Goal: Navigation & Orientation: Understand site structure

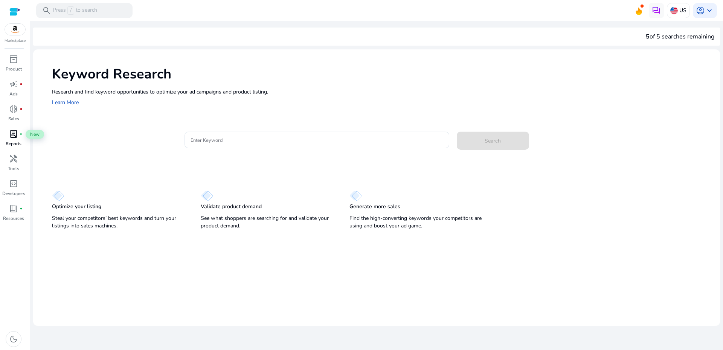
click at [12, 136] on span "lab_profile" at bounding box center [13, 133] width 9 height 9
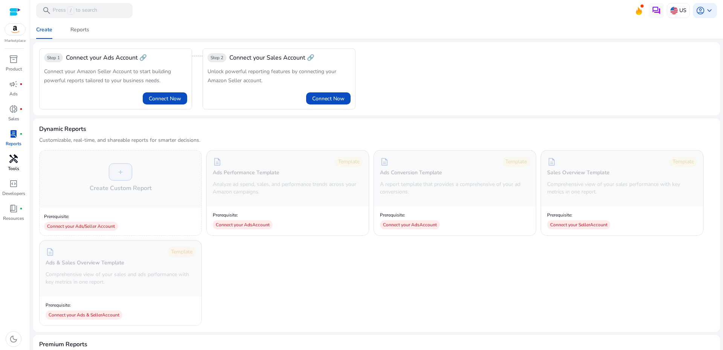
click at [11, 163] on span "handyman" at bounding box center [13, 158] width 9 height 9
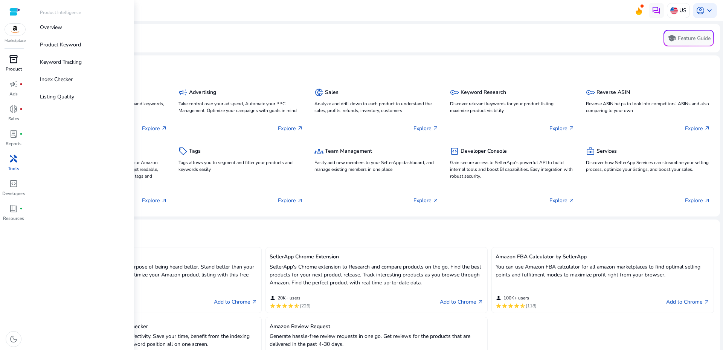
click at [13, 66] on p "Product" at bounding box center [14, 69] width 16 height 7
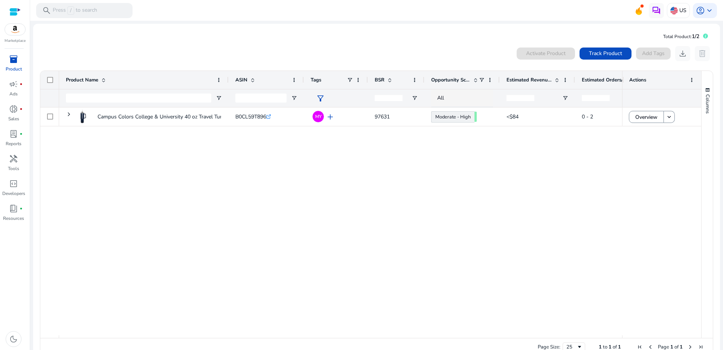
click at [12, 11] on div at bounding box center [14, 12] width 11 height 9
